Goal: Find specific page/section: Find specific page/section

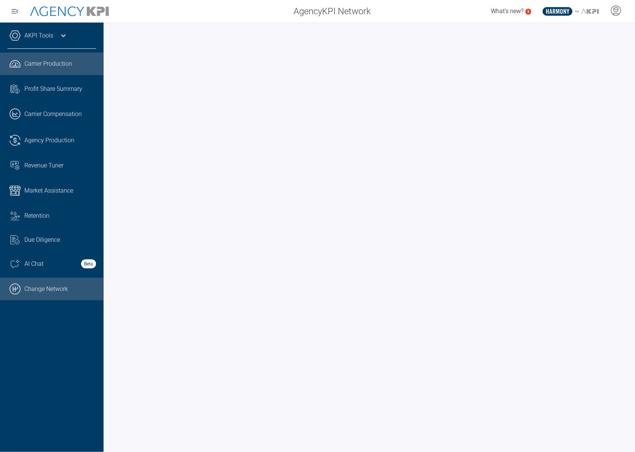
click at [62, 289] on link ".cls-1{fill:none;stroke:#000;stroke-linecap:round;stroke-linejoin:round;stroke-…" at bounding box center [52, 289] width 104 height 23
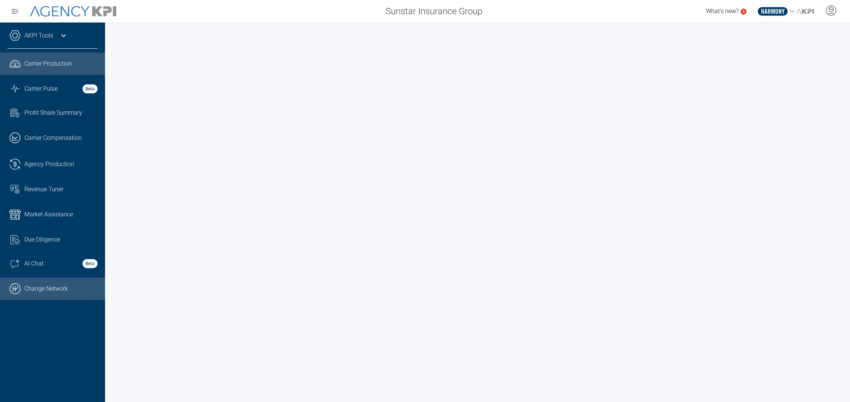
click at [45, 291] on link ".cls-1{fill:none;stroke:#000;stroke-linecap:round;stroke-linejoin:round;stroke-…" at bounding box center [52, 289] width 105 height 23
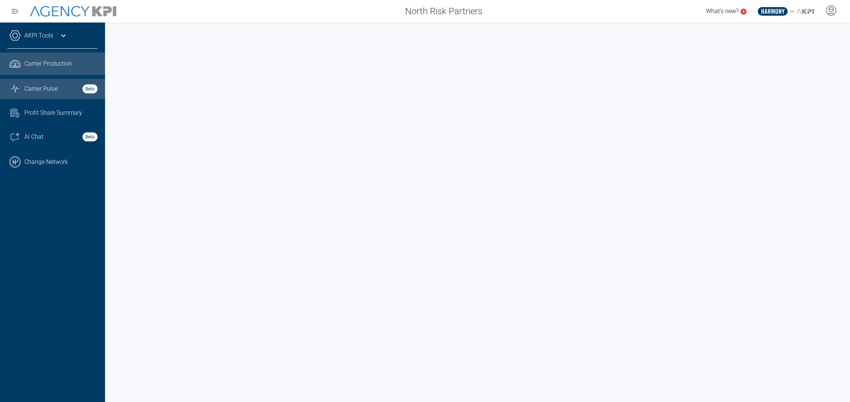
click at [55, 83] on link "Graph Stats Streamline Icon: https://streamlinehq.com Carrier Pulse Beta" at bounding box center [52, 89] width 105 height 20
